Goal: Use online tool/utility: Utilize a website feature to perform a specific function

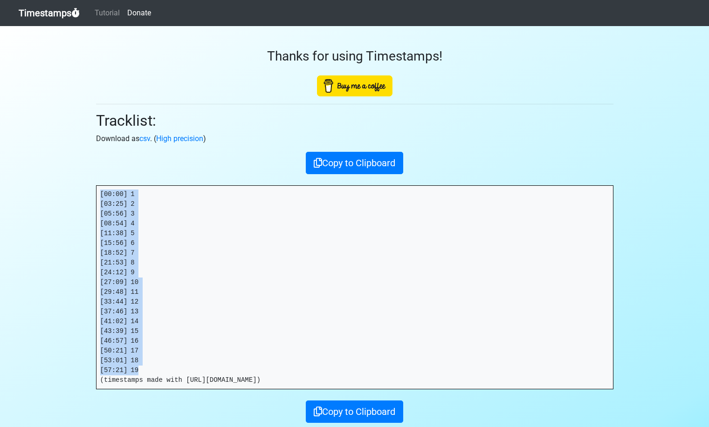
click at [45, 14] on link "Timestamps" at bounding box center [49, 13] width 61 height 19
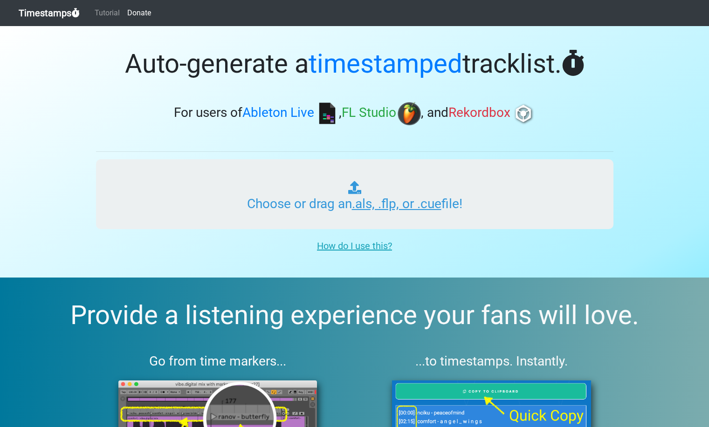
type input "C:\fakepath\ITMXL_PLAYLIST_031_ONE_20250910.als"
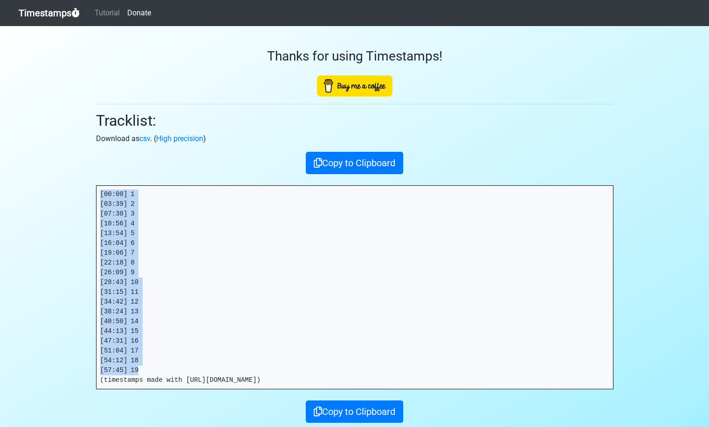
drag, startPoint x: 107, startPoint y: 202, endPoint x: 167, endPoint y: 370, distance: 178.0
click at [169, 370] on pre "[00:00] 1 [03:39] 2 [07:30] 3 [10:56] 4 [13:54] 5 [16:04] 6 [19:06] 7 [22:18] 8…" at bounding box center [354, 287] width 516 height 203
copy pre "[00:00] 1 [03:39] 2 [07:30] 3 [10:56] 4 [13:54] 5 [16:04] 6 [19:06] 7 [22:18] 8…"
click at [52, 10] on link "Timestamps" at bounding box center [49, 13] width 61 height 19
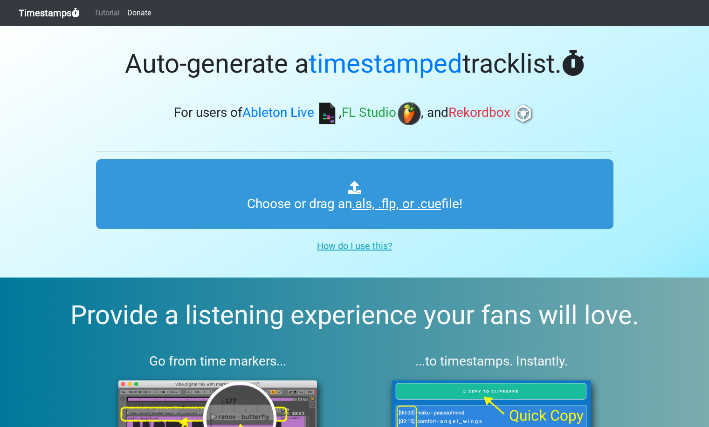
click at [52, 13] on link "Timestamps" at bounding box center [49, 13] width 61 height 19
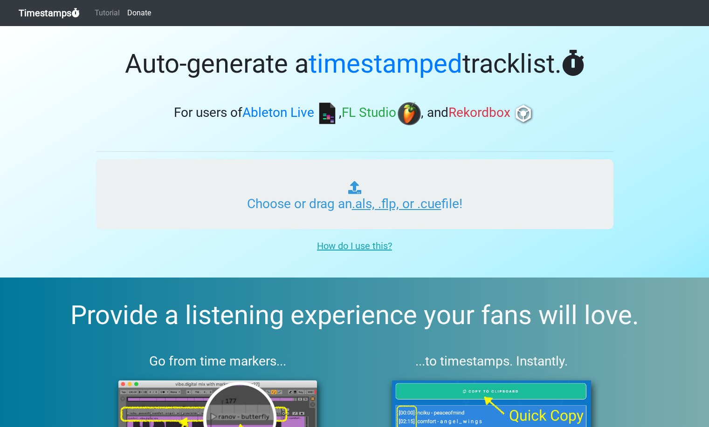
type input "C:\fakepath\ITMXL_PLAYLIST_032_ONE_20250910.als"
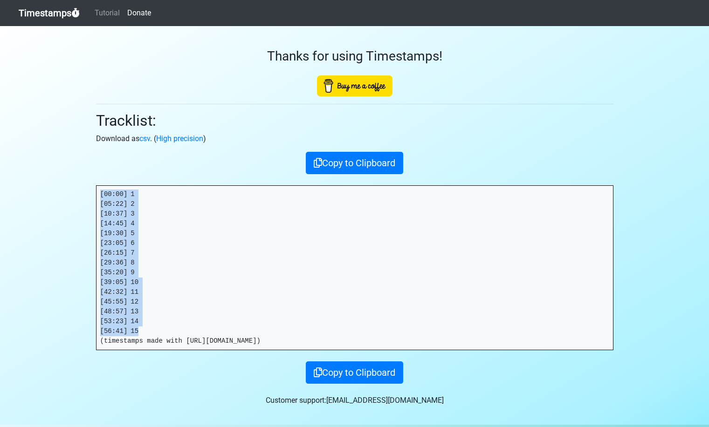
drag, startPoint x: 147, startPoint y: 332, endPoint x: 68, endPoint y: 154, distance: 194.7
click at [68, 154] on section "Thanks for using Timestamps! Tracklist: Download as csv . ( High precision ) Co…" at bounding box center [354, 225] width 709 height 399
copy pre "[00:00] 1 [05:22] 2 [10:37] 3 [14:45] 4 [19:30] 5 [23:05] 6 [26:15] 7 [29:36] 8…"
